Goal: Task Accomplishment & Management: Use online tool/utility

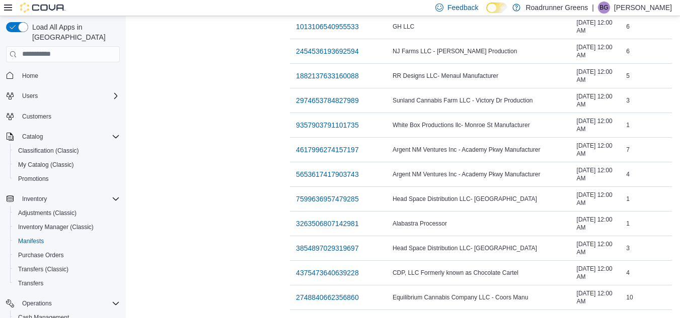
scroll to position [143, 0]
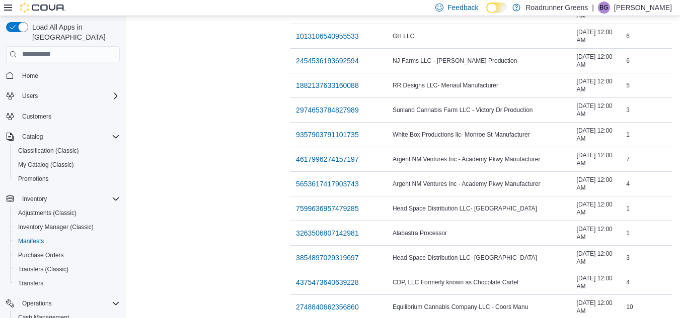
scroll to position [959, 0]
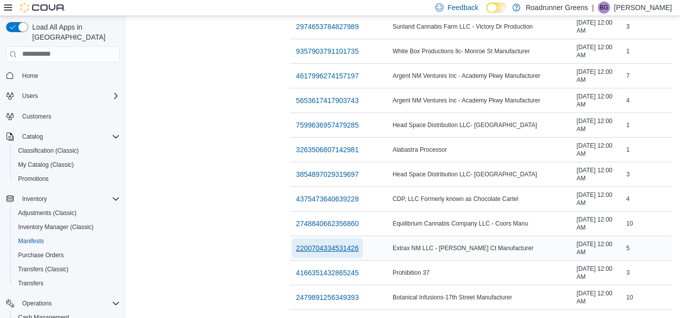
click at [296, 244] on span "2200704334531426" at bounding box center [327, 248] width 63 height 10
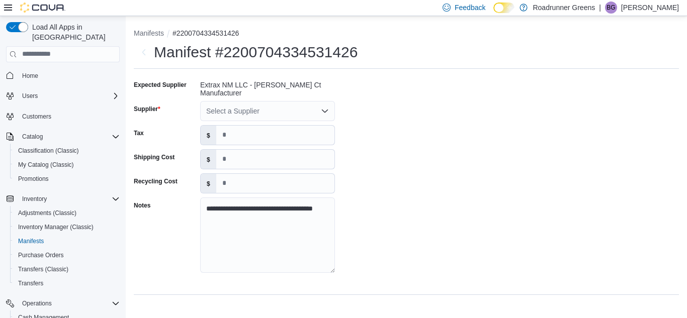
click at [318, 115] on div "Select a Supplier" at bounding box center [267, 111] width 135 height 20
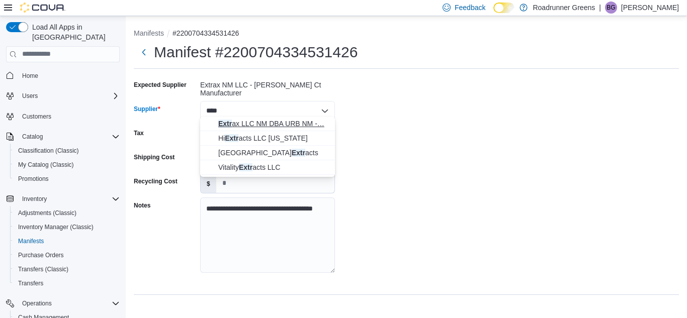
type input "****"
click at [292, 127] on span "Extr ax LLC NM DBA URB NM -… Extrax LLC NM DBA URB NM - Fawcett Ct Manufacturer" at bounding box center [273, 124] width 111 height 10
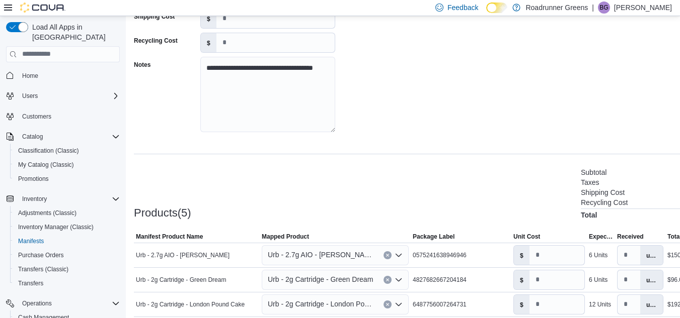
scroll to position [225, 0]
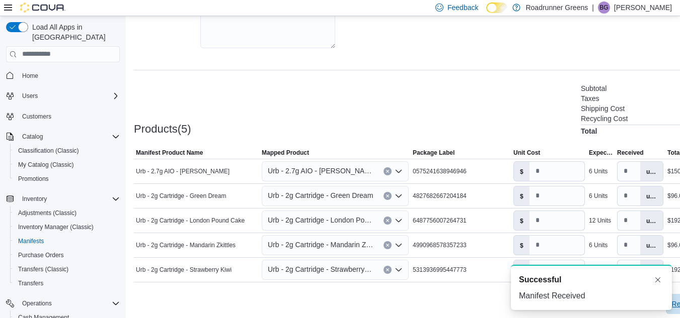
scroll to position [0, 0]
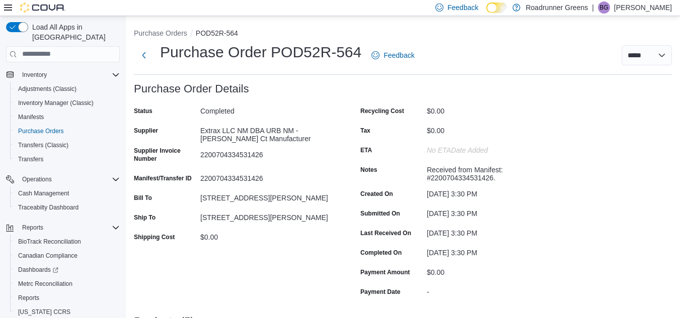
scroll to position [125, 0]
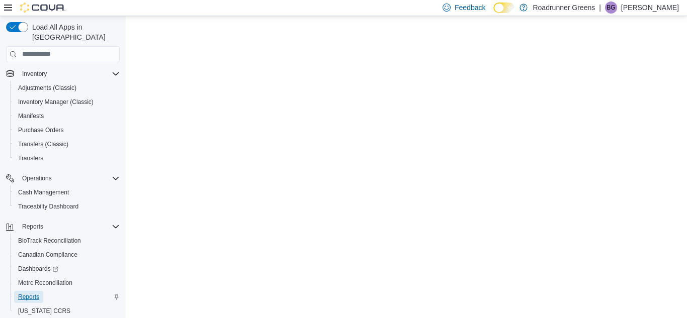
click at [38, 293] on span "Reports" at bounding box center [28, 297] width 21 height 12
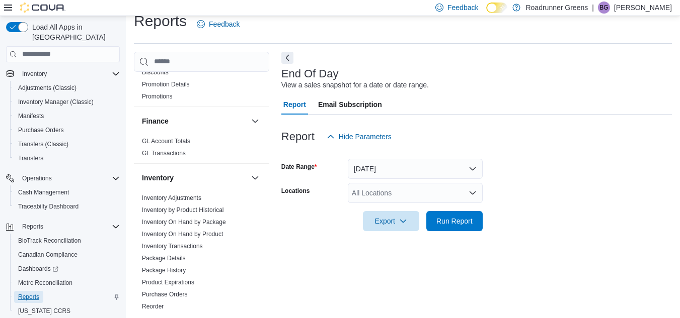
scroll to position [232, 0]
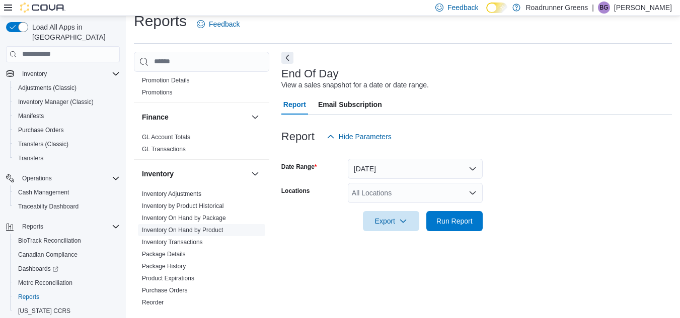
click at [218, 233] on link "Inventory On Hand by Product" at bounding box center [182, 230] width 81 height 7
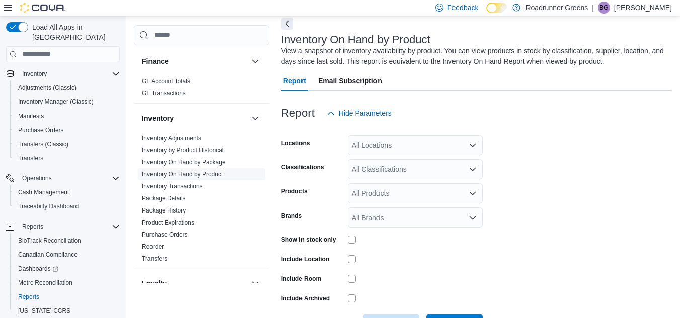
scroll to position [84, 0]
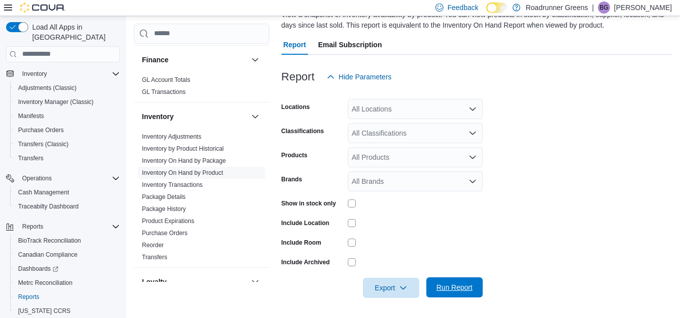
click at [450, 295] on span "Run Report" at bounding box center [454, 288] width 44 height 20
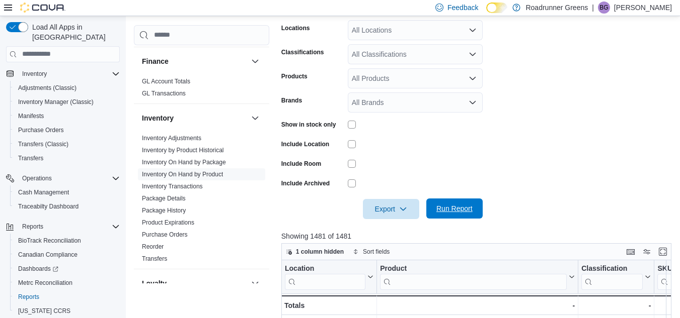
scroll to position [169, 0]
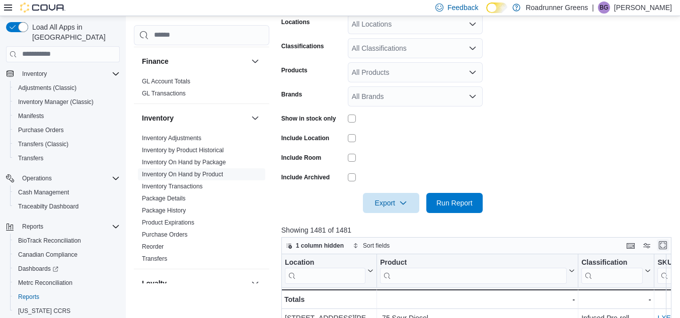
click at [666, 242] on button "Enter fullscreen" at bounding box center [662, 245] width 12 height 12
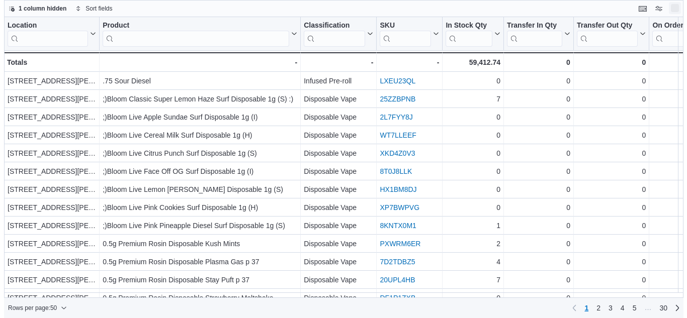
scroll to position [0, 0]
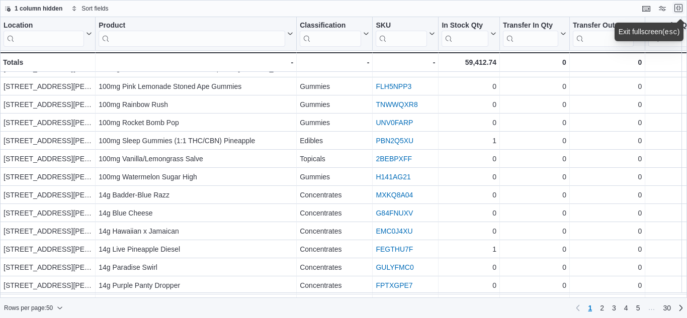
scroll to position [684, 0]
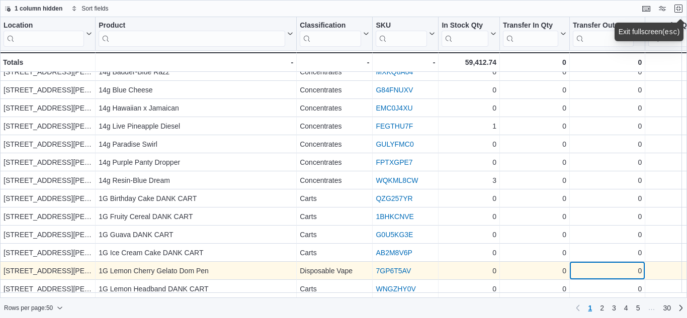
click at [620, 265] on div "0" at bounding box center [607, 271] width 69 height 12
